Goal: Task Accomplishment & Management: Complete application form

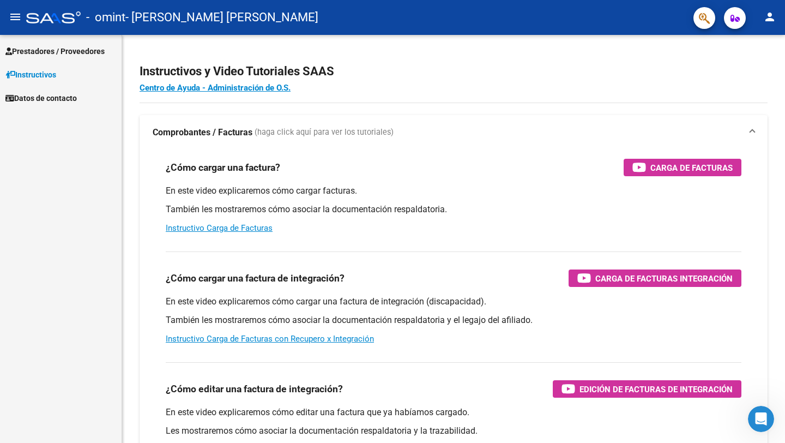
click at [99, 56] on span "Prestadores / Proveedores" at bounding box center [54, 51] width 99 height 12
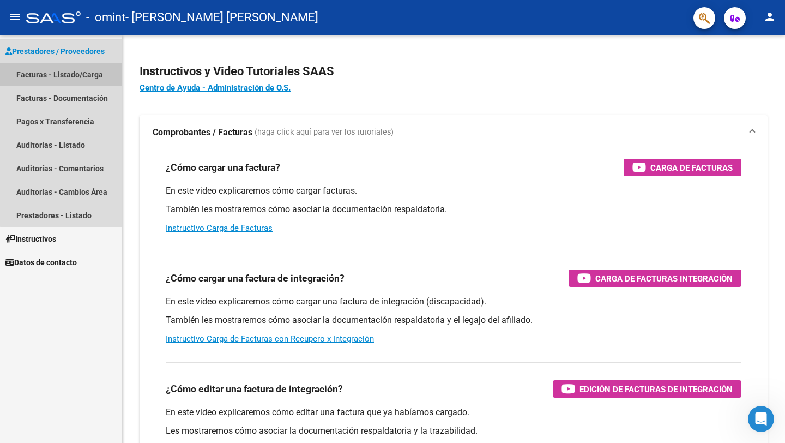
click at [83, 71] on link "Facturas - Listado/Carga" at bounding box center [61, 74] width 122 height 23
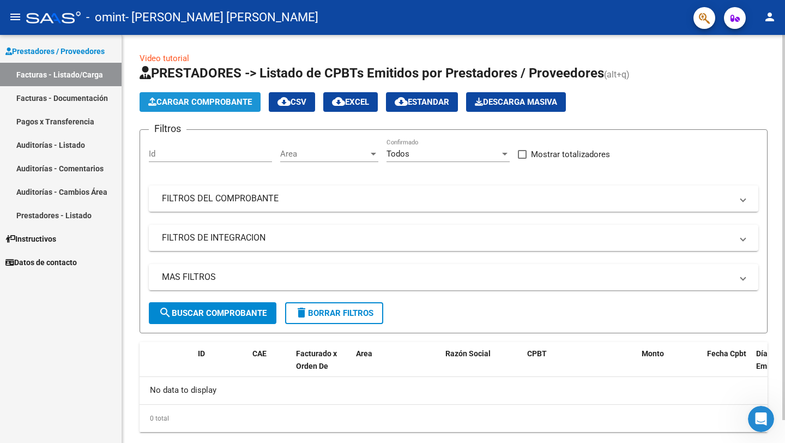
click at [196, 98] on span "Cargar Comprobante" at bounding box center [200, 102] width 104 height 10
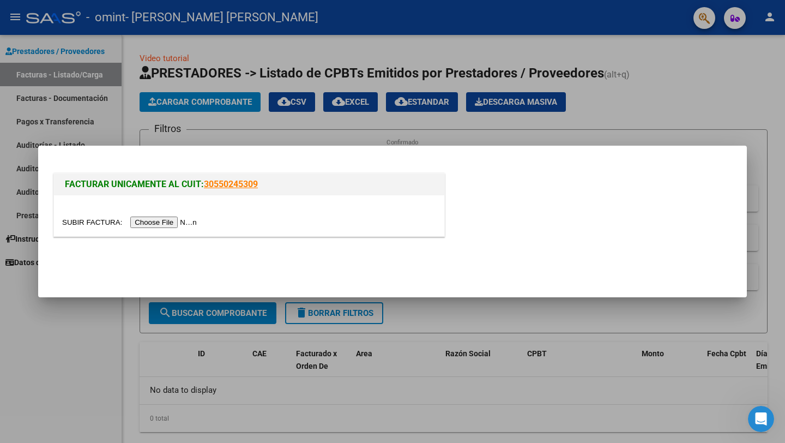
click at [176, 226] on input "file" at bounding box center [131, 221] width 138 height 11
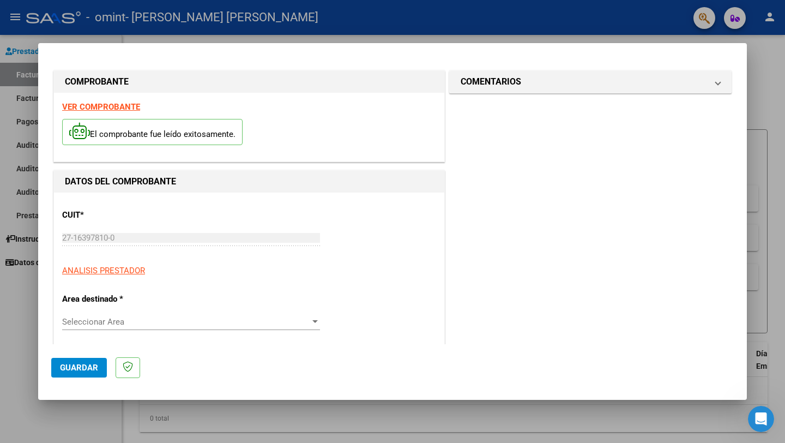
click at [239, 327] on div "Seleccionar Area Seleccionar Area" at bounding box center [191, 321] width 258 height 16
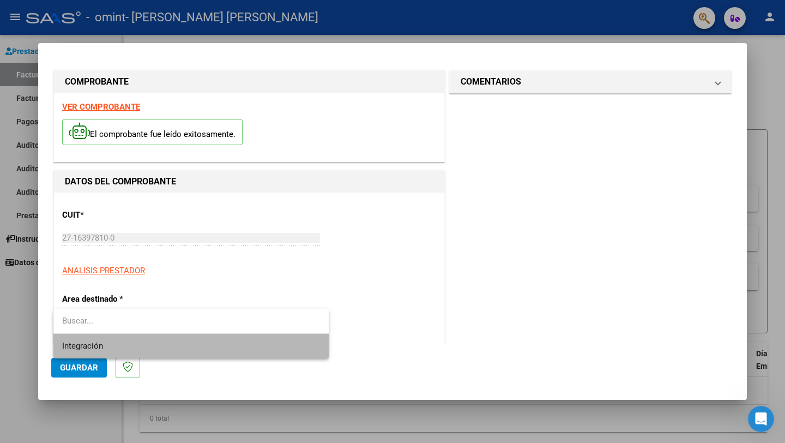
click at [142, 346] on span "Integración" at bounding box center [191, 346] width 258 height 25
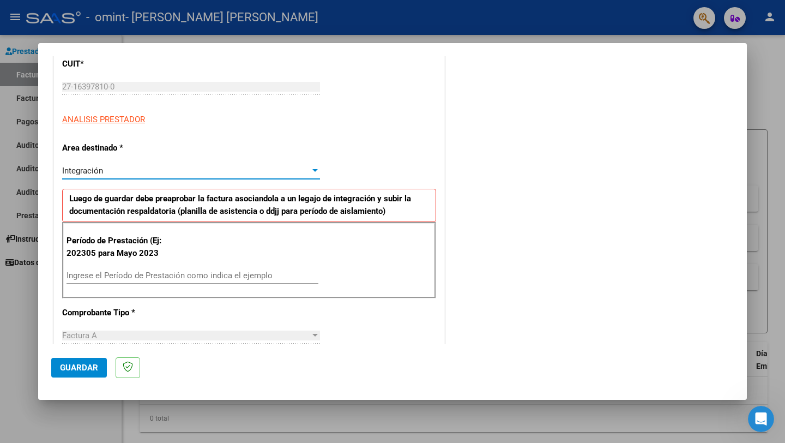
scroll to position [151, 0]
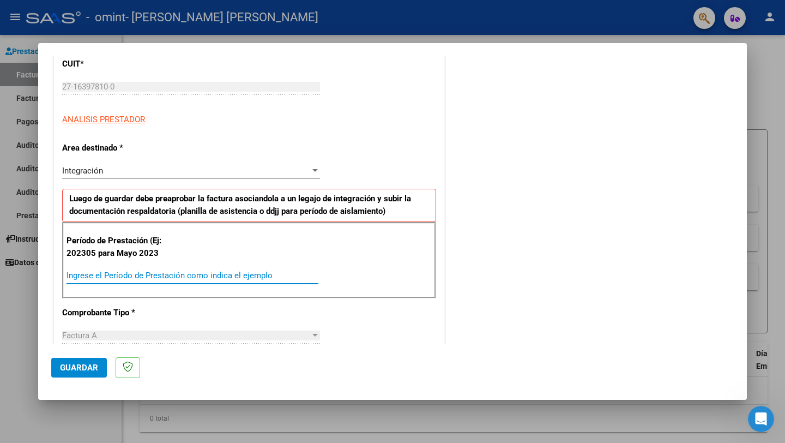
click at [216, 275] on input "Ingrese el Período de Prestación como indica el ejemplo" at bounding box center [193, 275] width 252 height 10
type input "202507"
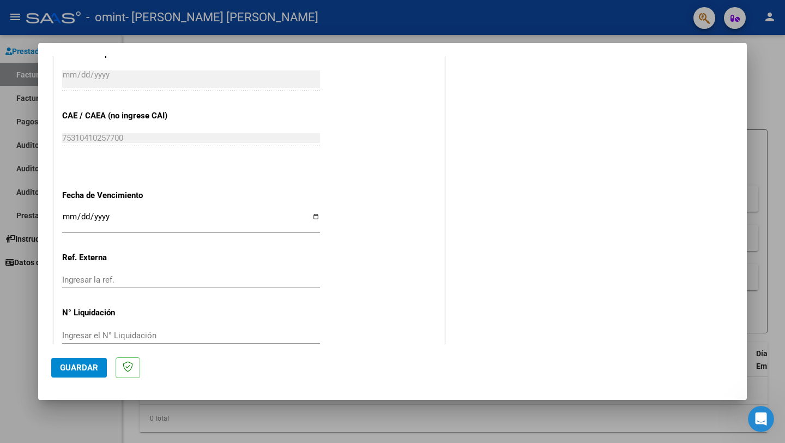
scroll to position [649, 0]
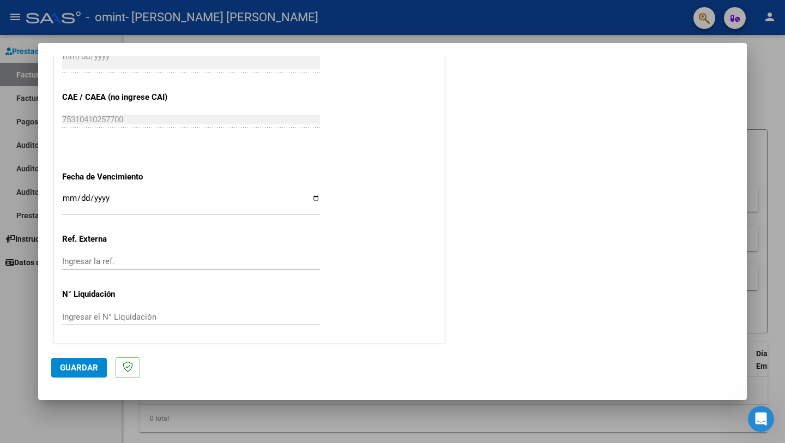
click at [88, 378] on mat-dialog-actions "Guardar" at bounding box center [392, 365] width 683 height 43
click at [84, 370] on span "Guardar" at bounding box center [79, 368] width 38 height 10
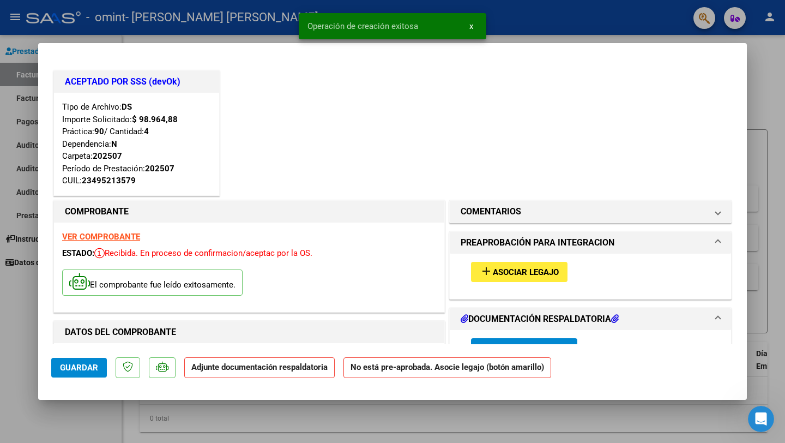
click at [539, 270] on span "Asociar Legajo" at bounding box center [526, 272] width 66 height 10
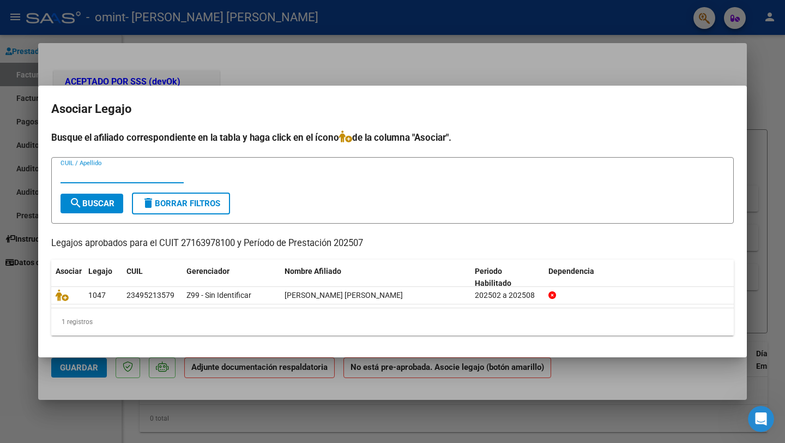
click at [153, 177] on input "CUIL / Apellido" at bounding box center [122, 175] width 123 height 10
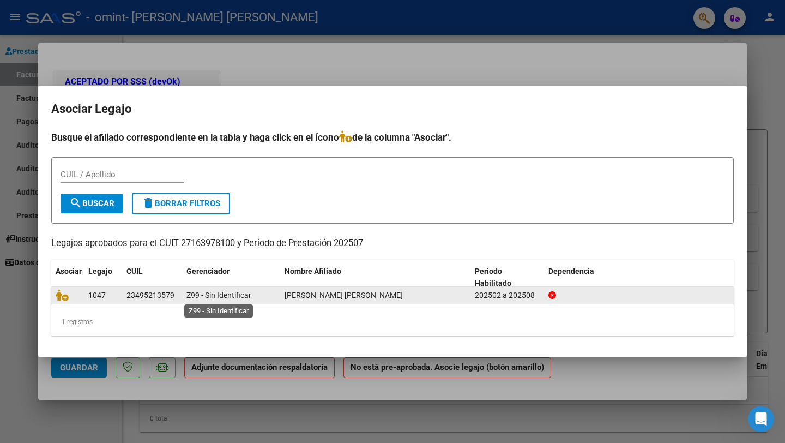
click at [229, 294] on span "Z99 - Sin Identificar" at bounding box center [218, 295] width 65 height 9
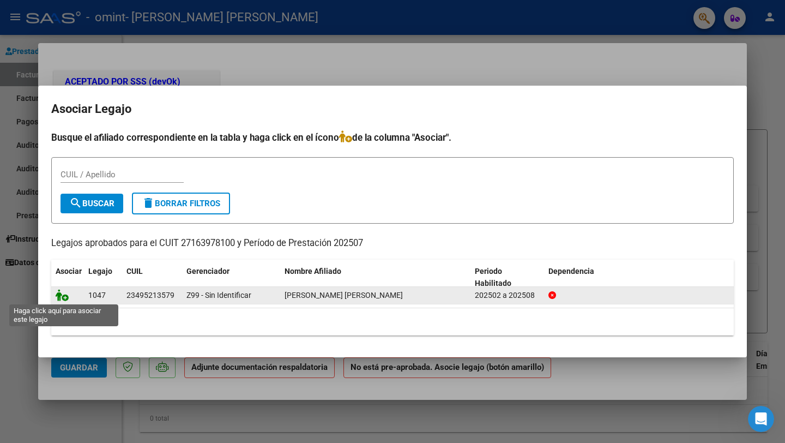
click at [61, 296] on icon at bounding box center [62, 295] width 13 height 12
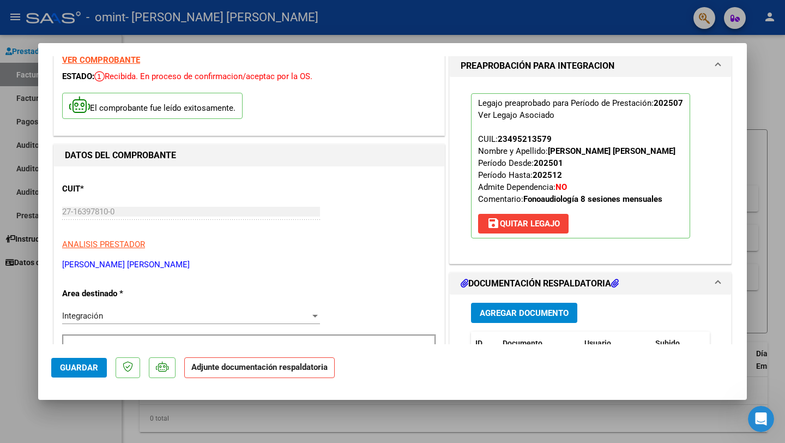
scroll to position [183, 0]
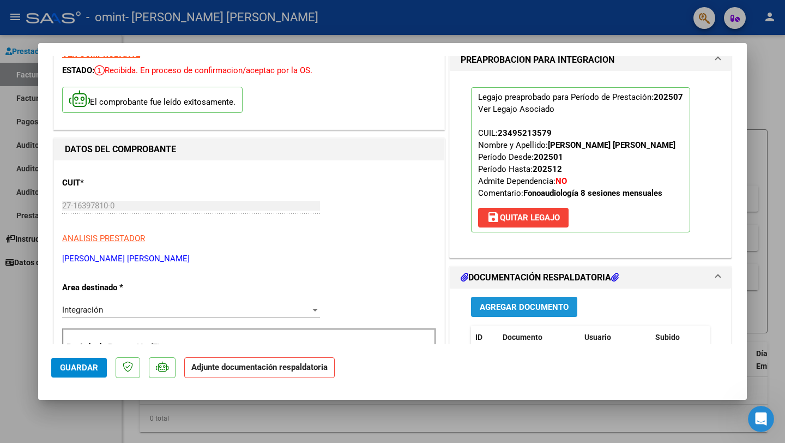
click at [548, 311] on span "Agregar Documento" at bounding box center [524, 307] width 89 height 10
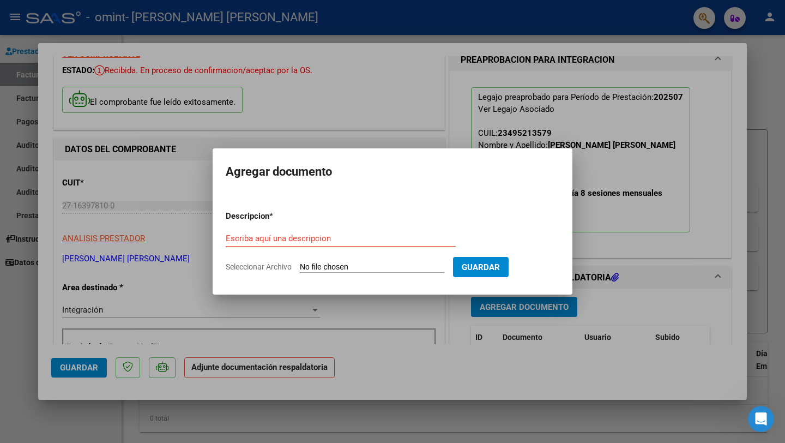
click at [405, 262] on input "Seleccionar Archivo" at bounding box center [372, 267] width 144 height 10
type input "C:\fakepath\Asistencia [PERSON_NAME].pdf"
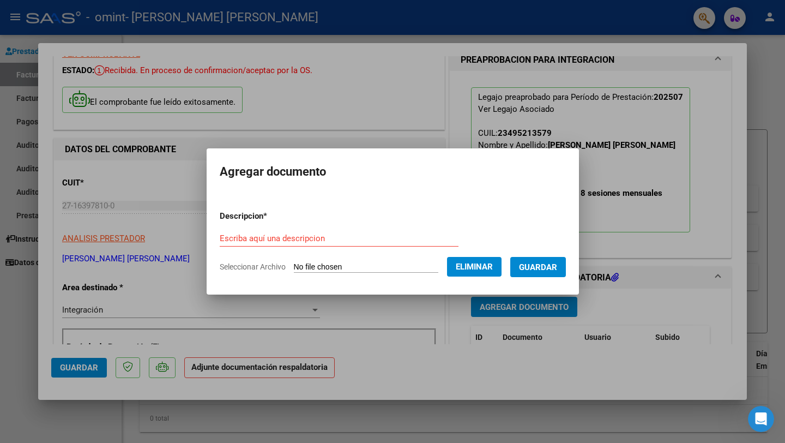
click at [276, 235] on input "Escriba aquí una descripcion" at bounding box center [339, 238] width 239 height 10
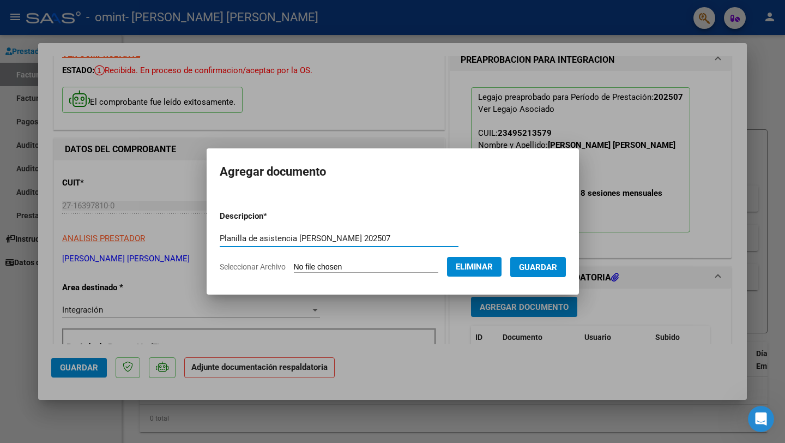
type input "Planilla de asistencia [PERSON_NAME] 202507"
click at [557, 263] on span "Guardar" at bounding box center [538, 267] width 38 height 10
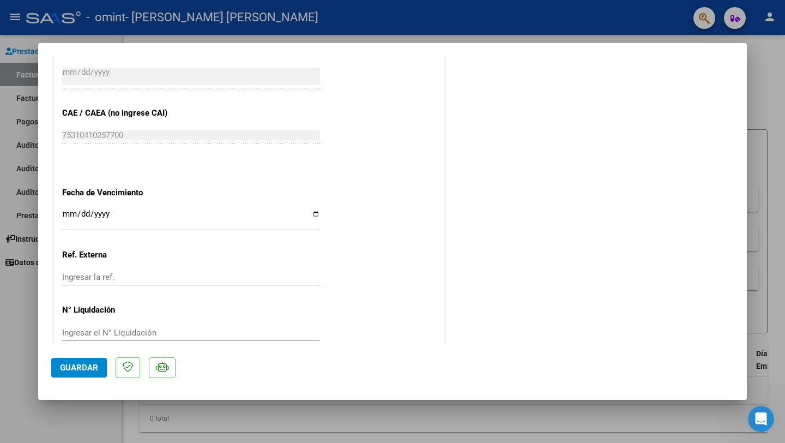
scroll to position [816, 0]
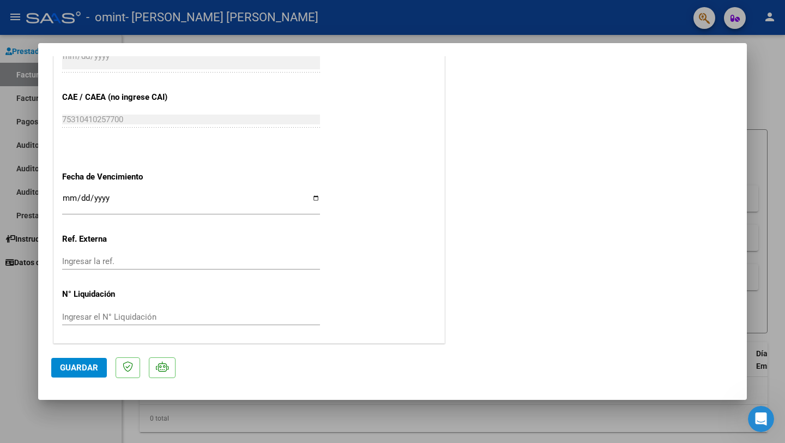
click at [63, 373] on button "Guardar" at bounding box center [79, 368] width 56 height 20
click at [769, 79] on div at bounding box center [392, 221] width 785 height 443
type input "$ 0,00"
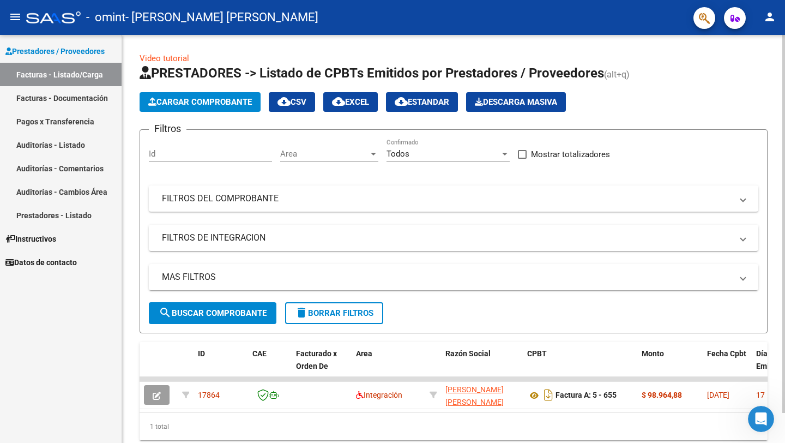
scroll to position [32, 0]
